Goal: Task Accomplishment & Management: Use online tool/utility

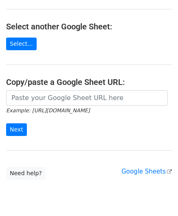
scroll to position [82, 0]
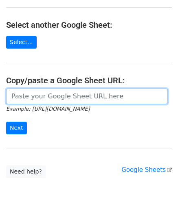
drag, startPoint x: 29, startPoint y: 93, endPoint x: 32, endPoint y: 87, distance: 7.3
click at [29, 93] on input "url" at bounding box center [87, 97] width 162 height 16
paste input "[URL][DOMAIN_NAME]"
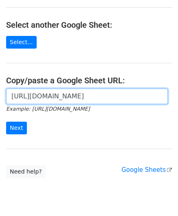
scroll to position [0, 173]
type input "[URL][DOMAIN_NAME]"
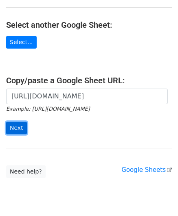
click at [20, 126] on input "Next" at bounding box center [16, 128] width 21 height 13
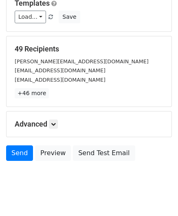
scroll to position [100, 0]
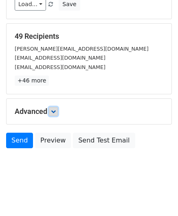
click at [55, 107] on link at bounding box center [53, 111] width 9 height 9
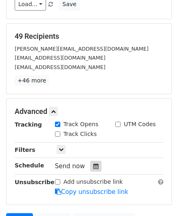
click at [93, 164] on icon at bounding box center [95, 166] width 5 height 6
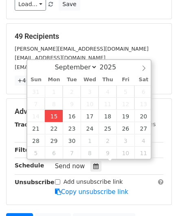
type input "[DATE] 12:00"
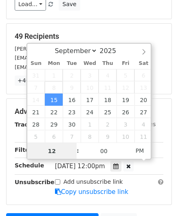
scroll to position [0, 0]
paste input "1"
type input "11"
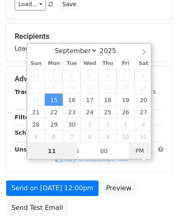
type input "2025-09-15 11:00"
click at [141, 148] on span "AM" at bounding box center [140, 150] width 22 height 16
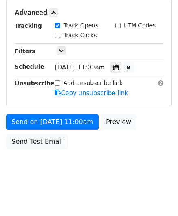
scroll to position [198, 0]
